Goal: Information Seeking & Learning: Learn about a topic

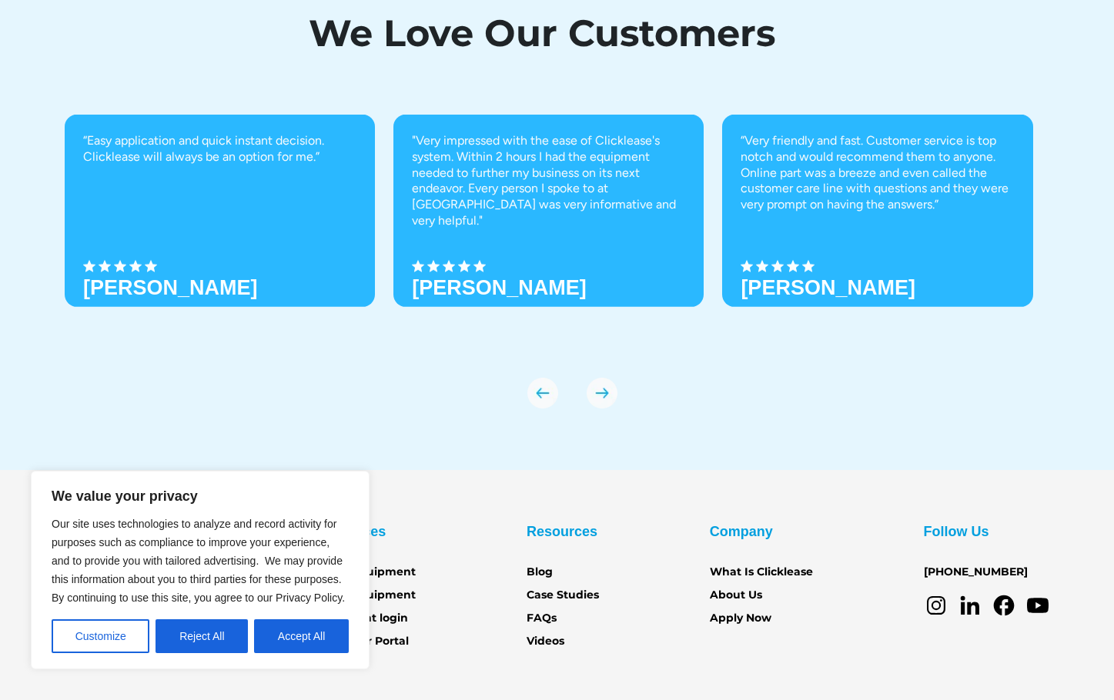
scroll to position [5284, 0]
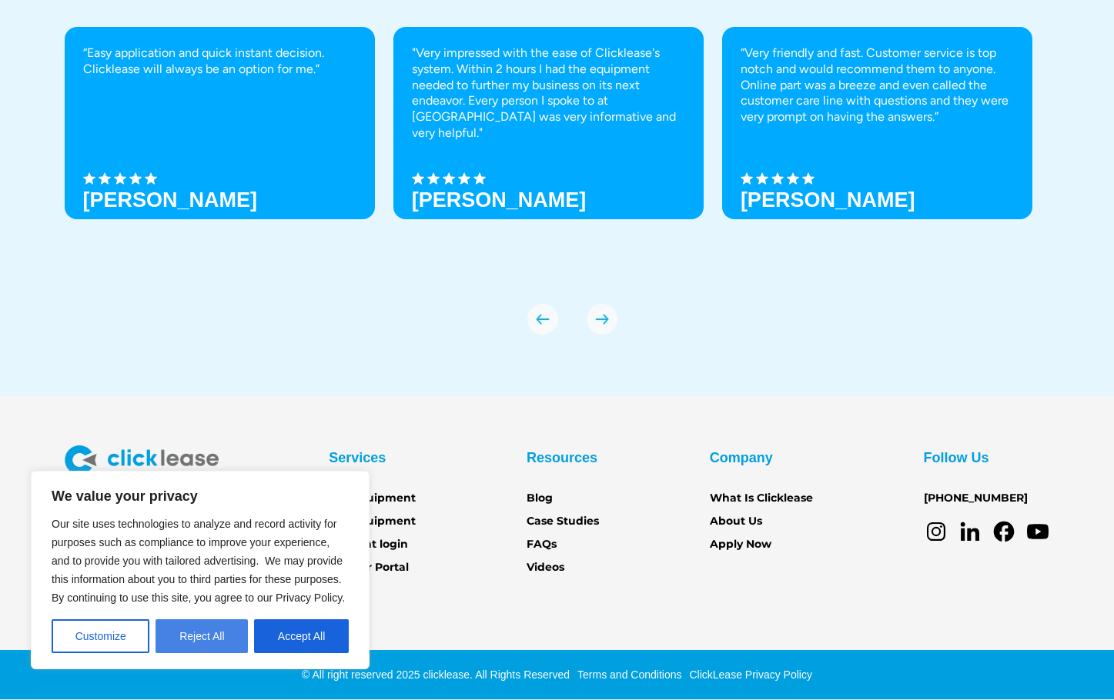
click at [219, 640] on button "Reject All" at bounding box center [201, 637] width 92 height 34
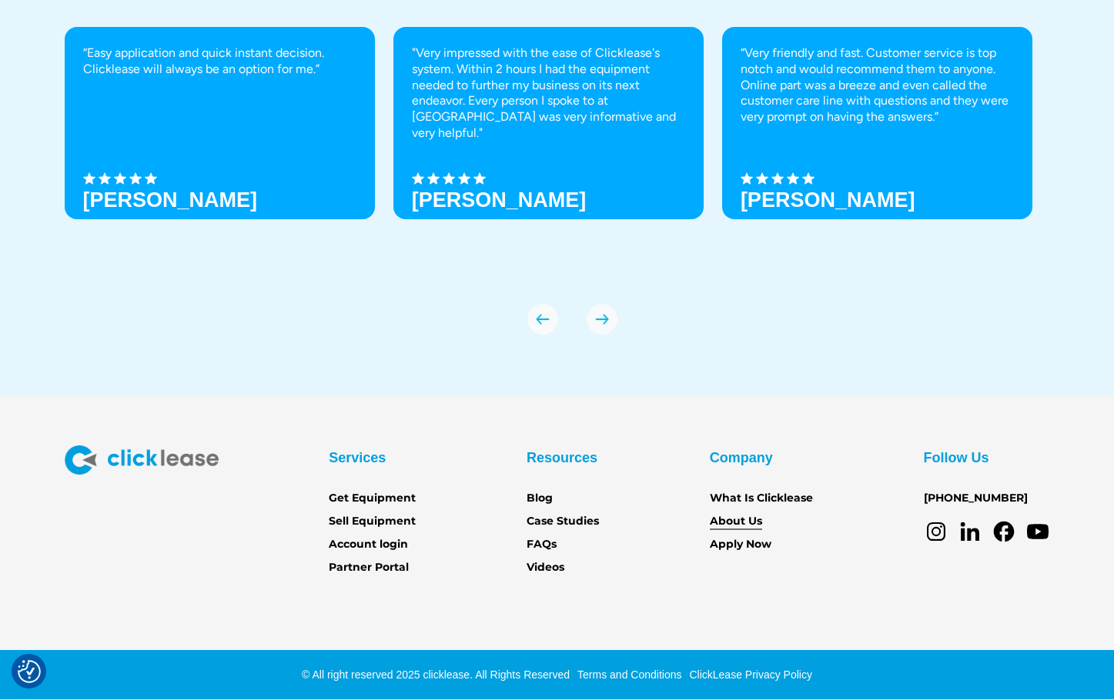
click at [743, 517] on link "About Us" at bounding box center [736, 521] width 52 height 17
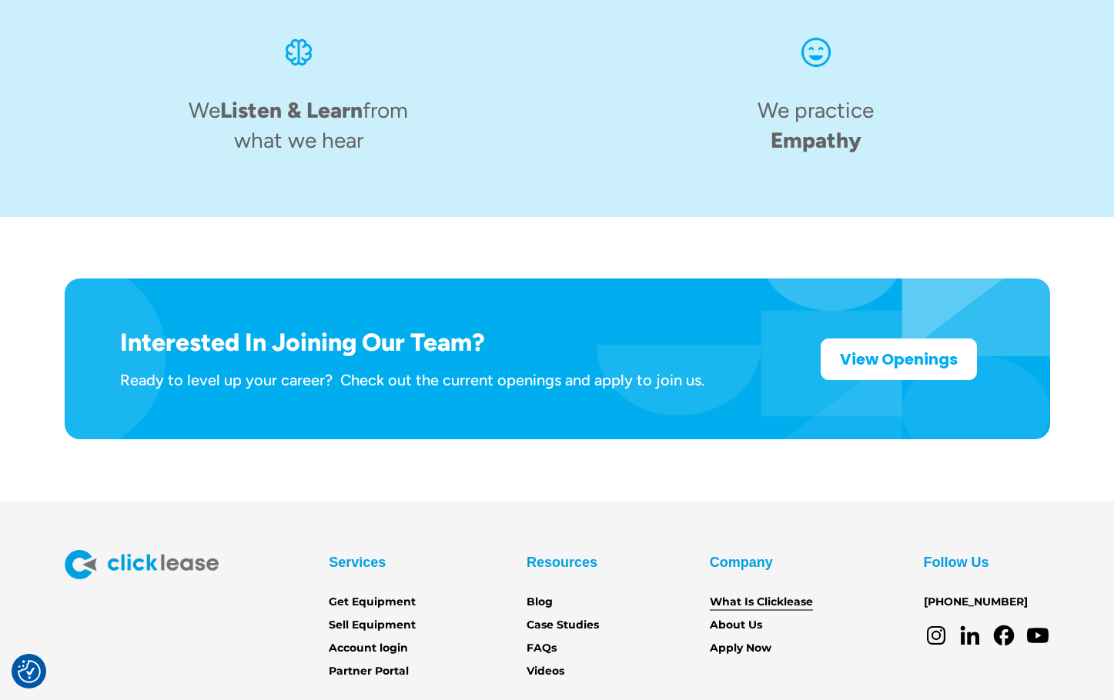
scroll to position [2396, 0]
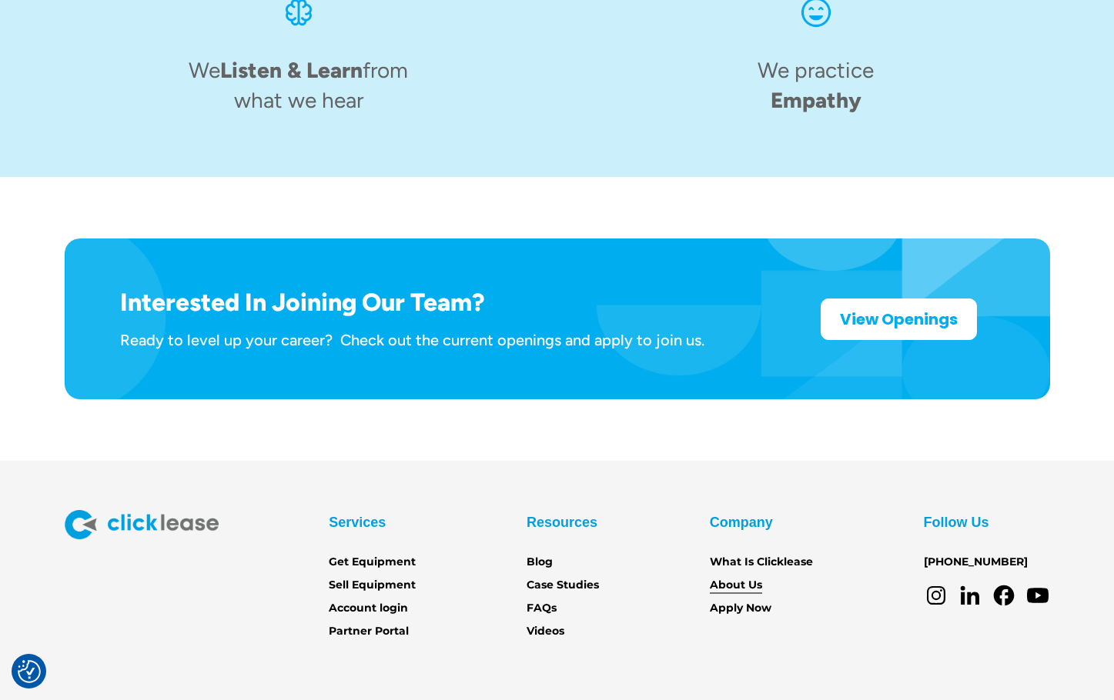
click at [745, 577] on link "About Us" at bounding box center [736, 585] width 52 height 17
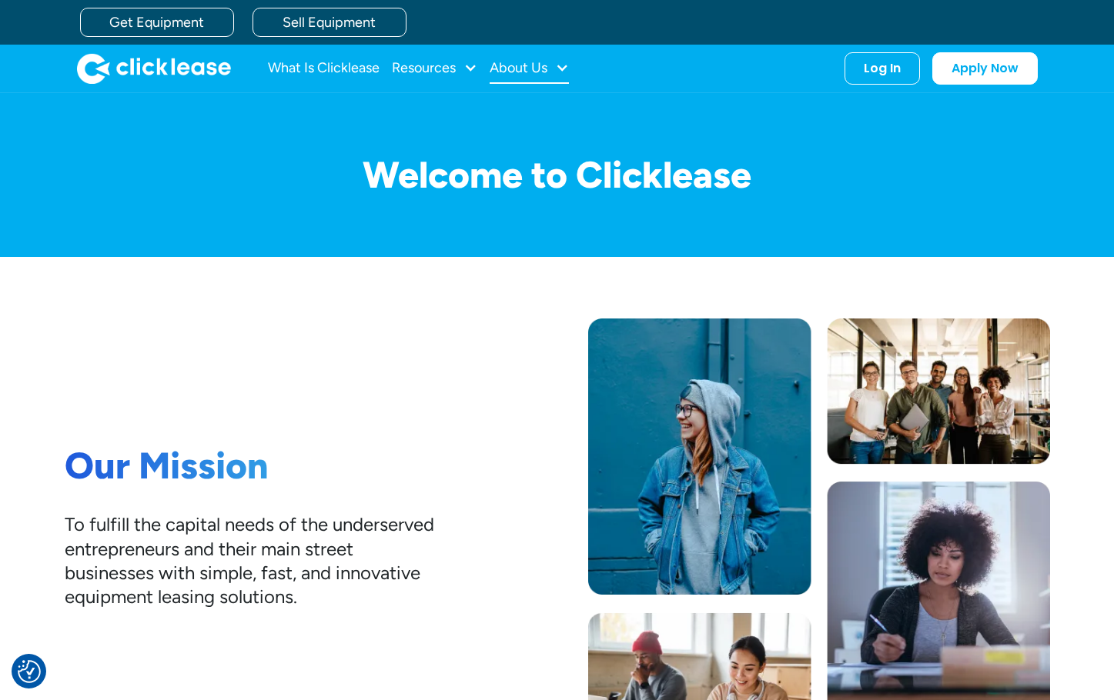
click at [560, 67] on div at bounding box center [562, 68] width 14 height 14
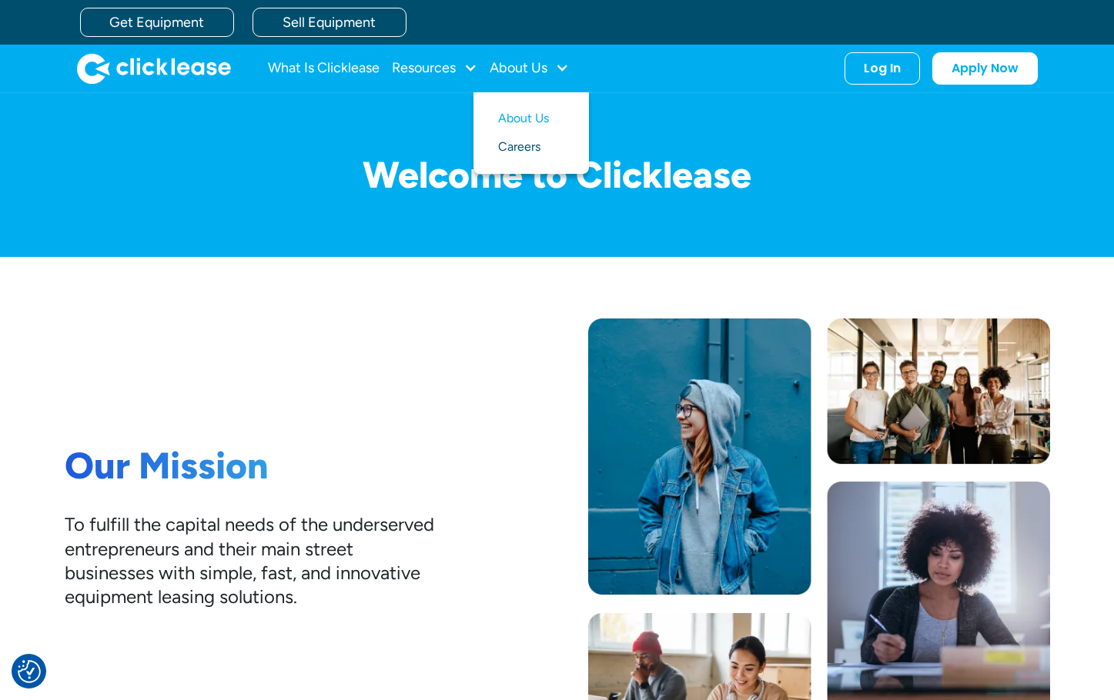
click at [508, 149] on link "Careers" at bounding box center [531, 147] width 66 height 28
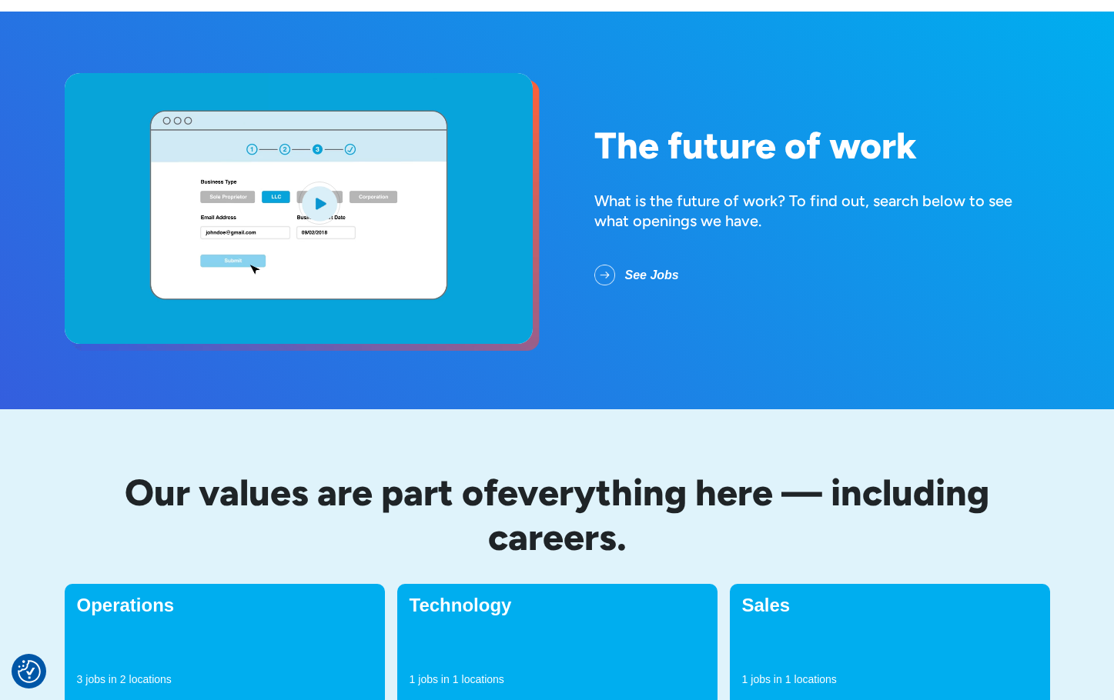
scroll to position [385, 0]
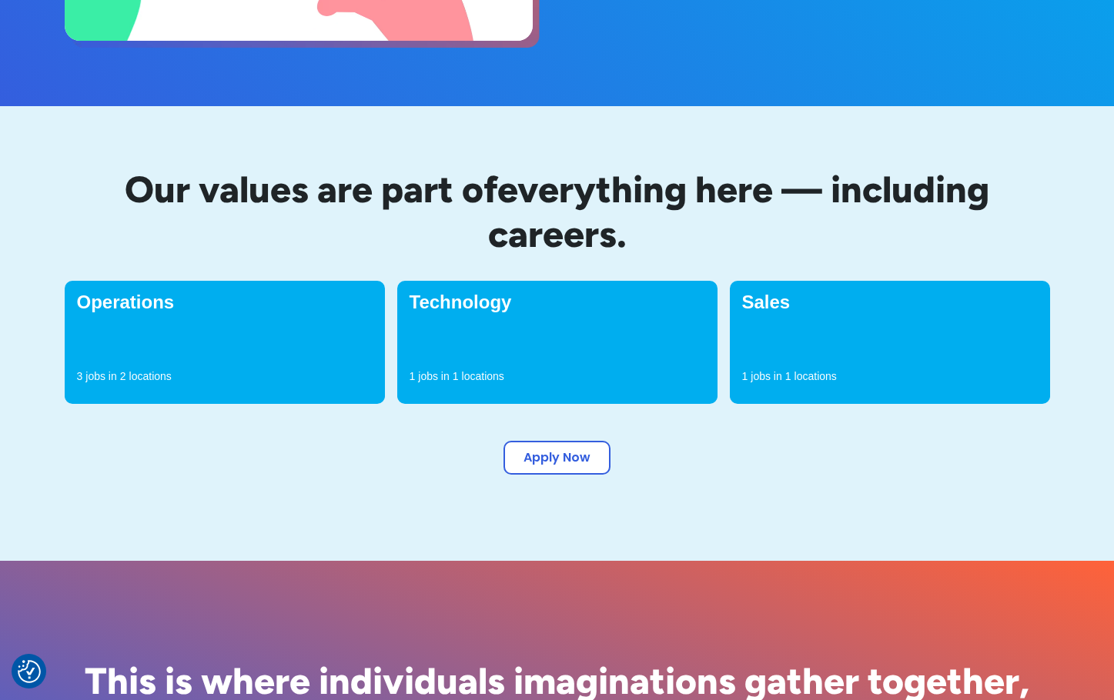
click at [301, 352] on div "Operations 3 jobs in 2 locations" at bounding box center [225, 342] width 320 height 123
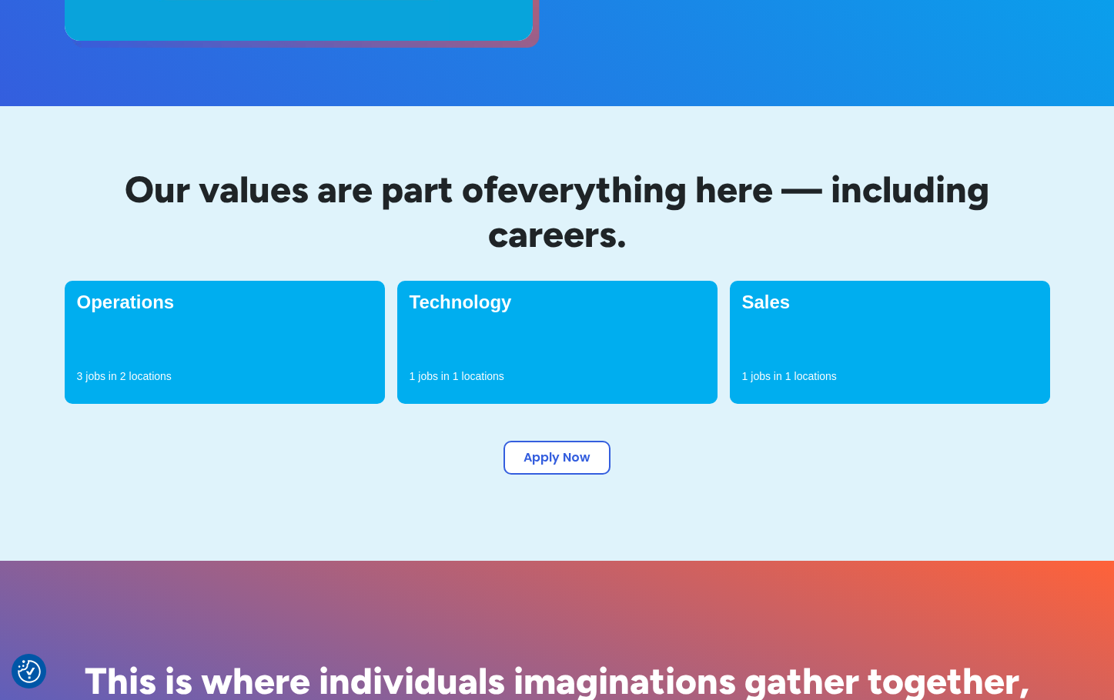
click at [124, 302] on h4 "Operations" at bounding box center [225, 302] width 296 height 18
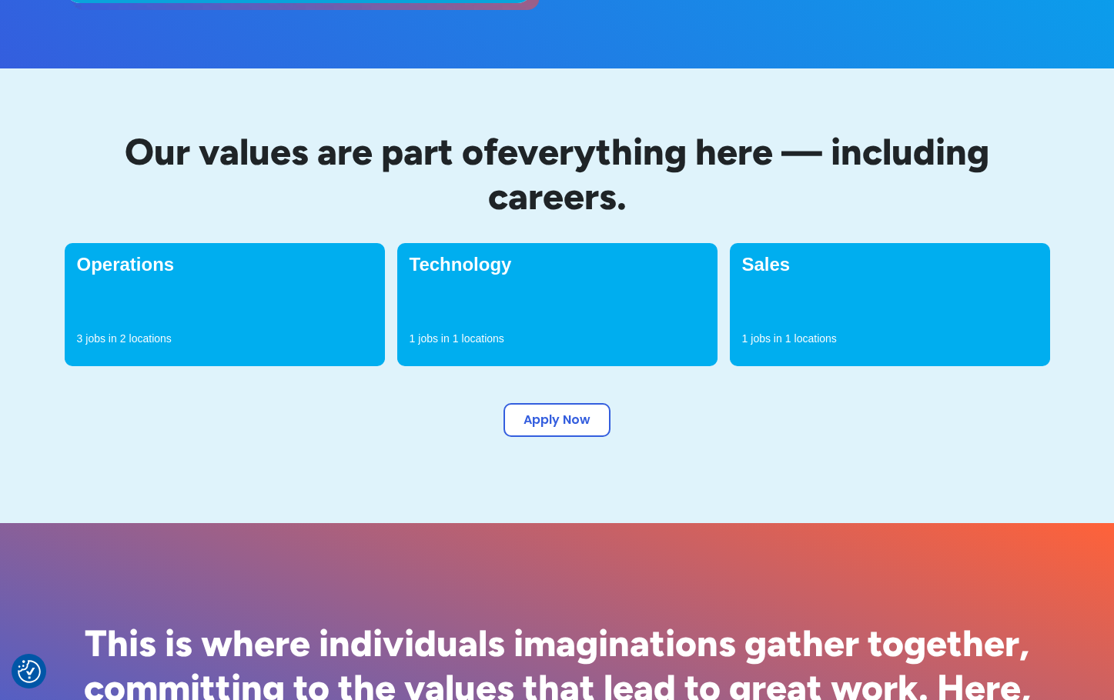
scroll to position [453, 0]
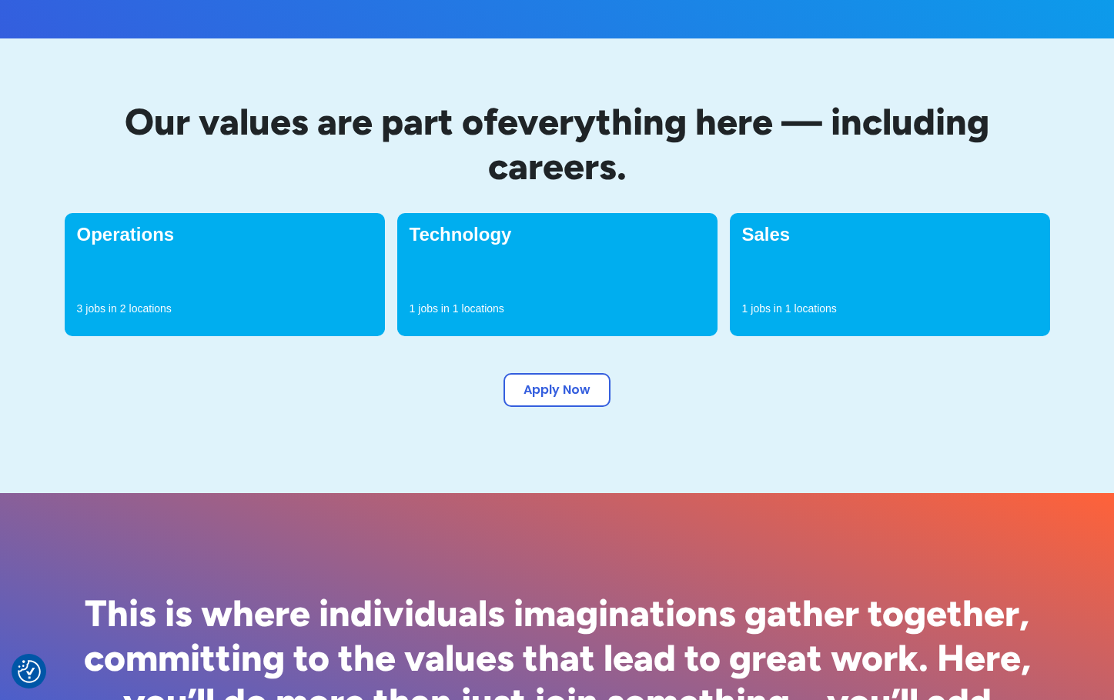
click at [135, 221] on div "Operations 3 jobs in 2 locations" at bounding box center [225, 274] width 320 height 123
click at [489, 249] on div "Technology 1 jobs in 1 locations" at bounding box center [557, 274] width 320 height 123
click at [483, 241] on h4 "Technology" at bounding box center [558, 235] width 296 height 18
click at [759, 242] on h4 "Sales" at bounding box center [890, 235] width 296 height 18
click at [777, 323] on div "1 jobs in 1 locations" at bounding box center [890, 312] width 296 height 23
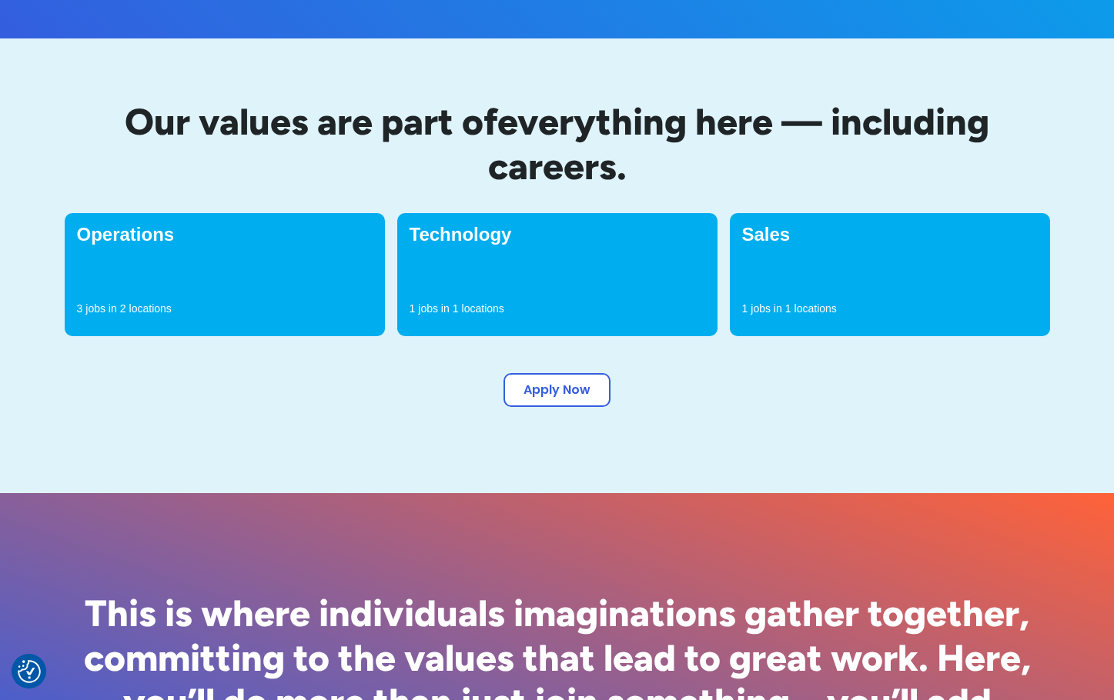
drag, startPoint x: 774, startPoint y: 309, endPoint x: 768, endPoint y: 303, distance: 8.7
click at [774, 308] on p "jobs in" at bounding box center [766, 308] width 31 height 15
drag, startPoint x: 137, startPoint y: 315, endPoint x: 221, endPoint y: 332, distance: 85.6
click at [137, 314] on p "locations" at bounding box center [150, 308] width 42 height 15
click at [602, 396] on link "Apply Now" at bounding box center [556, 387] width 107 height 34
